Goal: Task Accomplishment & Management: Complete application form

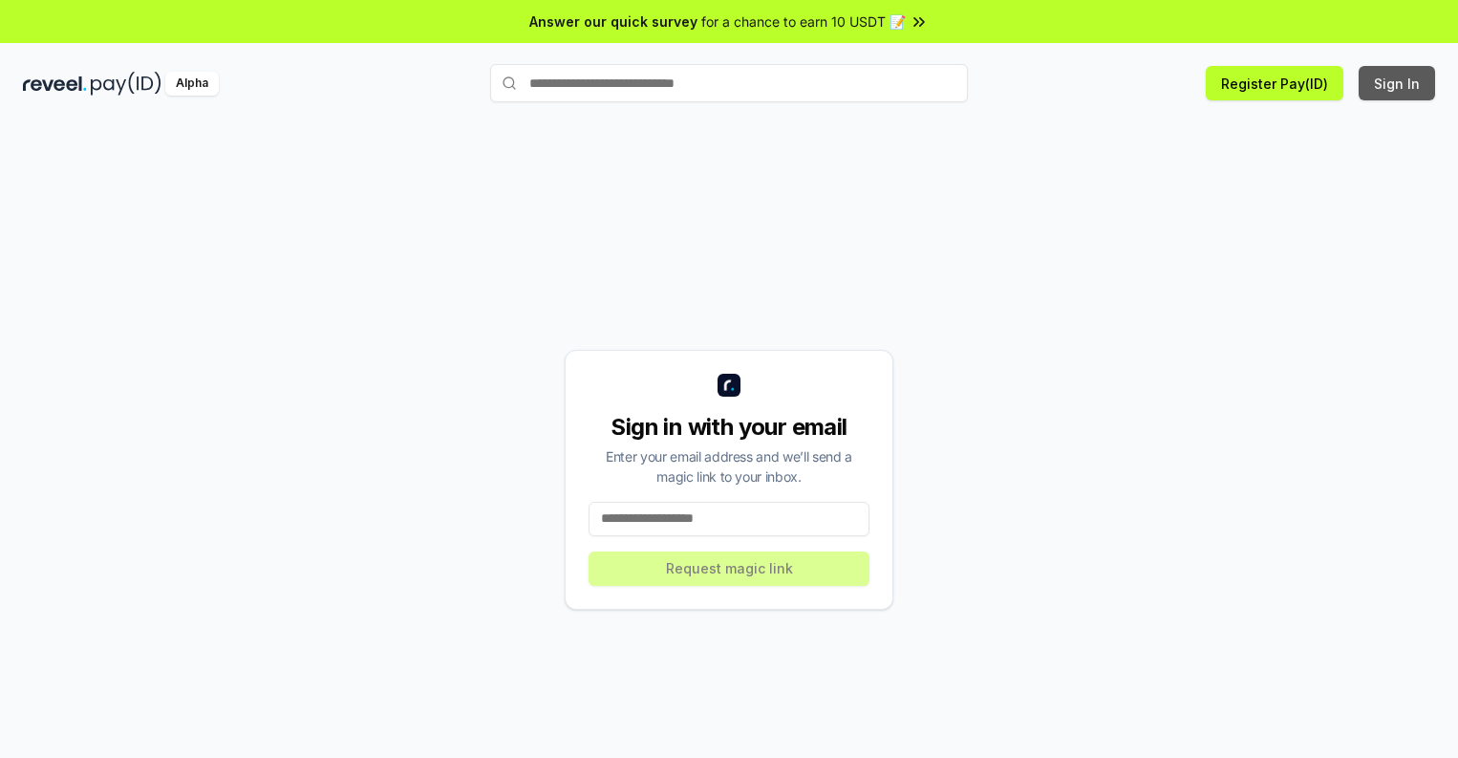
click at [1398, 83] on button "Sign In" at bounding box center [1396, 83] width 76 height 34
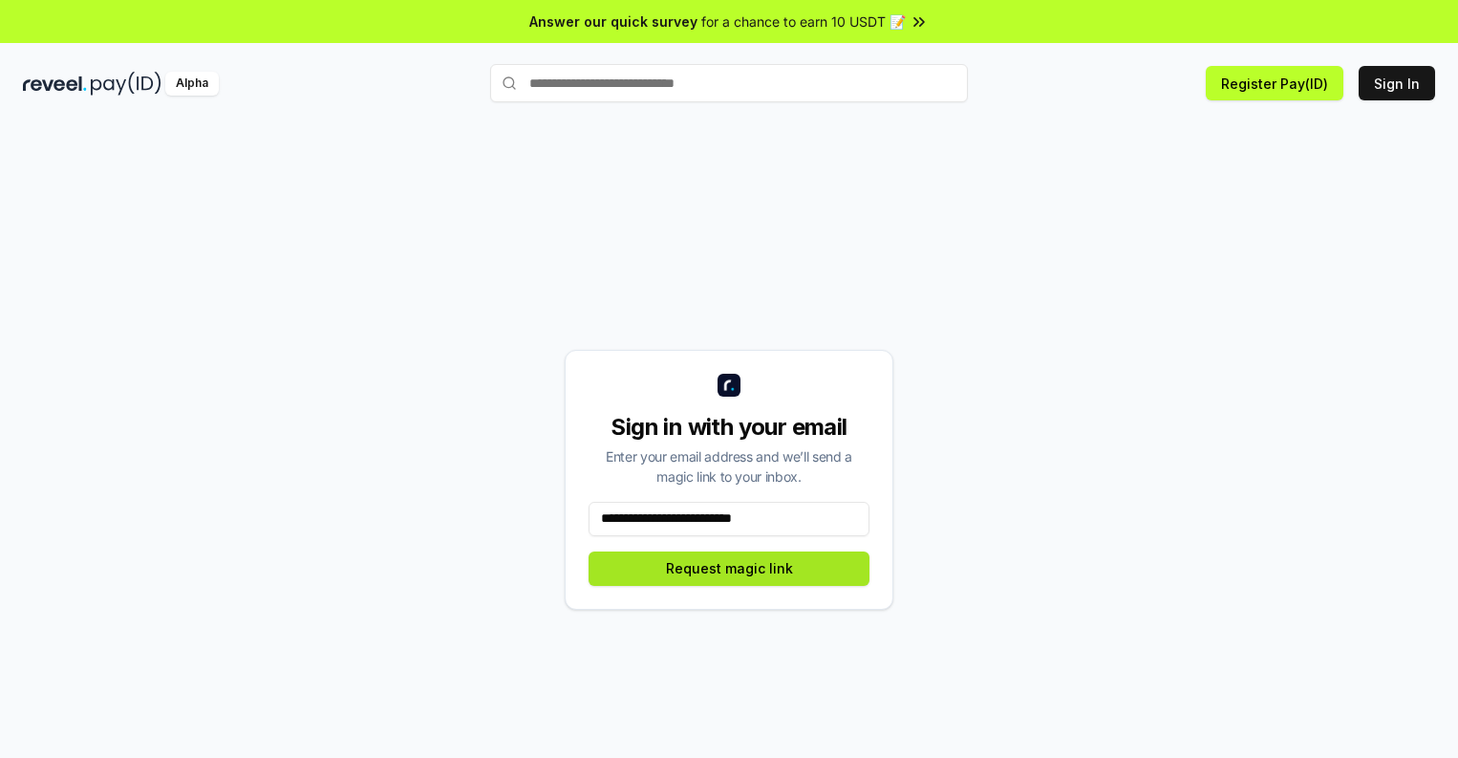
type input "**********"
click at [729, 567] on button "Request magic link" at bounding box center [728, 568] width 281 height 34
